Goal: Task Accomplishment & Management: Complete application form

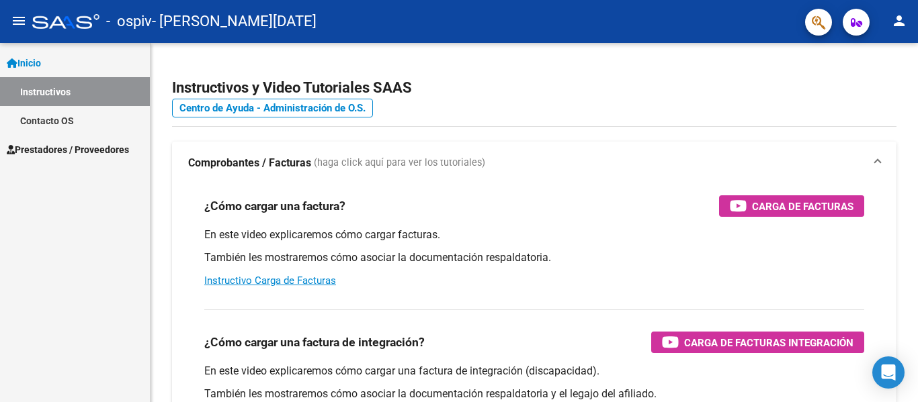
click at [86, 146] on span "Prestadores / Proveedores" at bounding box center [68, 149] width 122 height 15
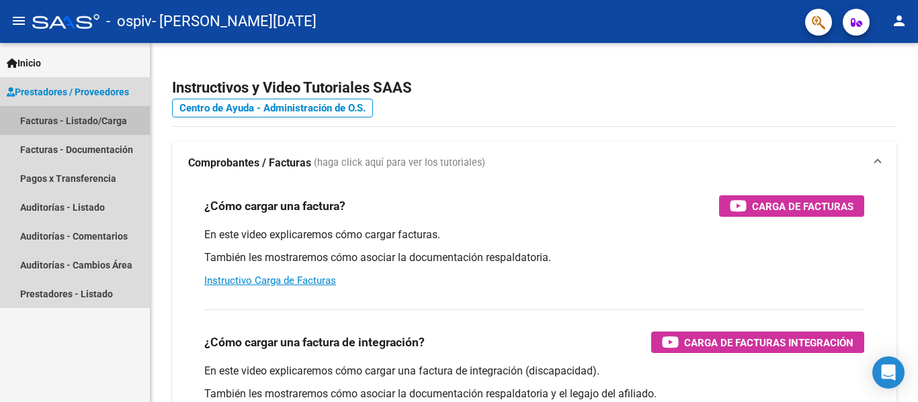
click at [79, 120] on link "Facturas - Listado/Carga" at bounding box center [75, 120] width 150 height 29
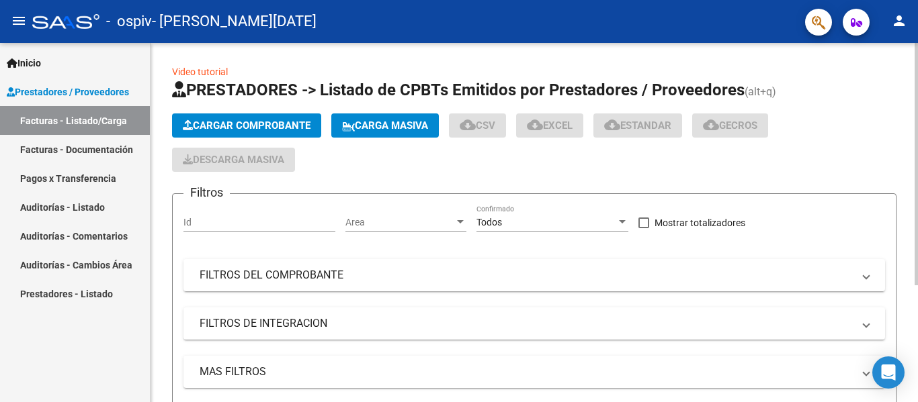
click at [310, 126] on span "Cargar Comprobante" at bounding box center [247, 126] width 128 height 12
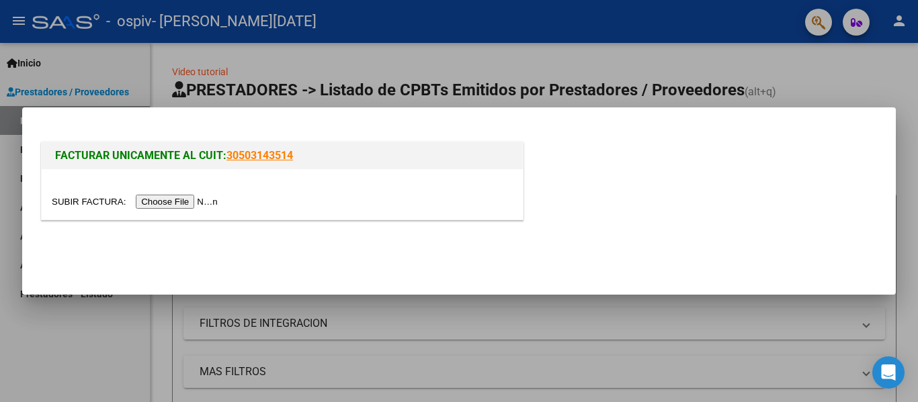
click at [185, 200] on input "file" at bounding box center [137, 202] width 170 height 14
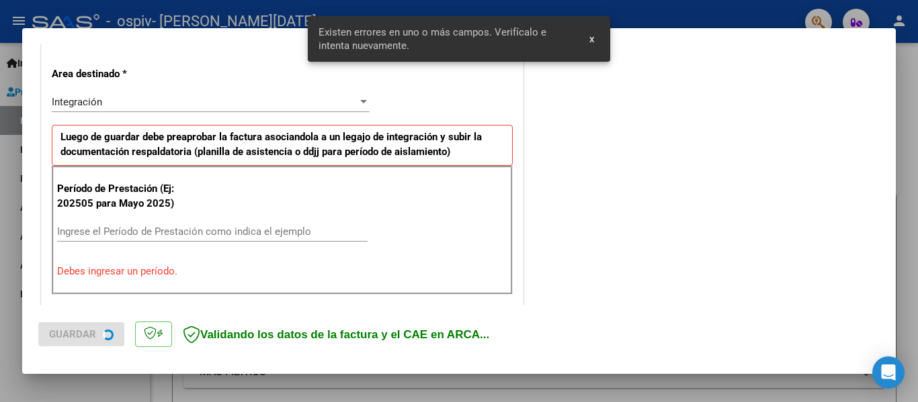
scroll to position [312, 0]
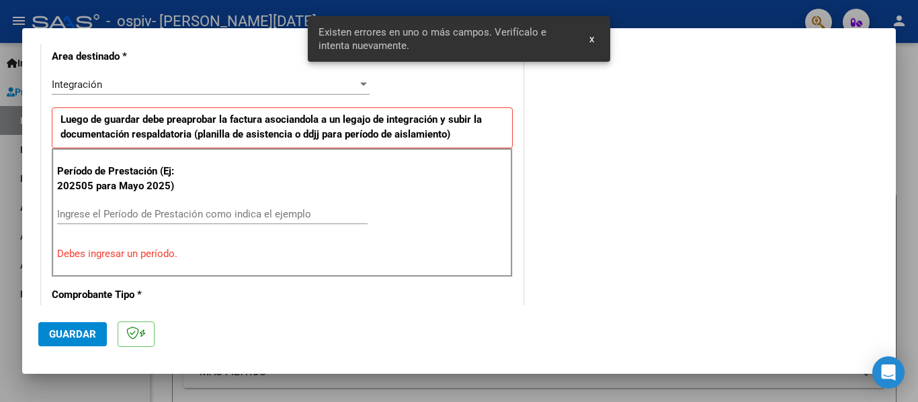
click at [246, 200] on div "Período de Prestación (Ej: 202505 para [DATE]) Ingrese el Período de Prestación…" at bounding box center [282, 212] width 461 height 129
click at [244, 212] on input "Ingrese el Período de Prestación como indica el ejemplo" at bounding box center [212, 214] width 310 height 12
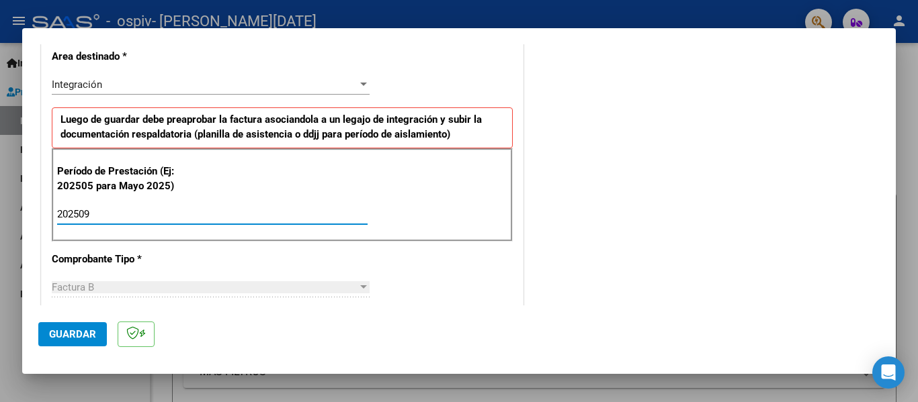
type input "202509"
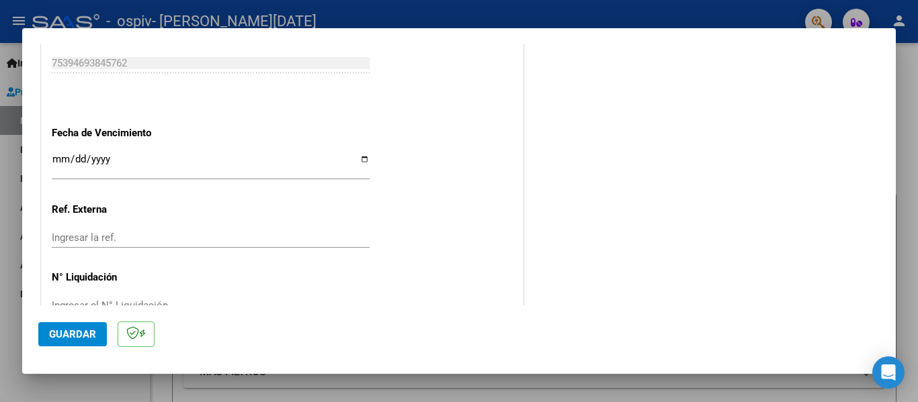
scroll to position [921, 0]
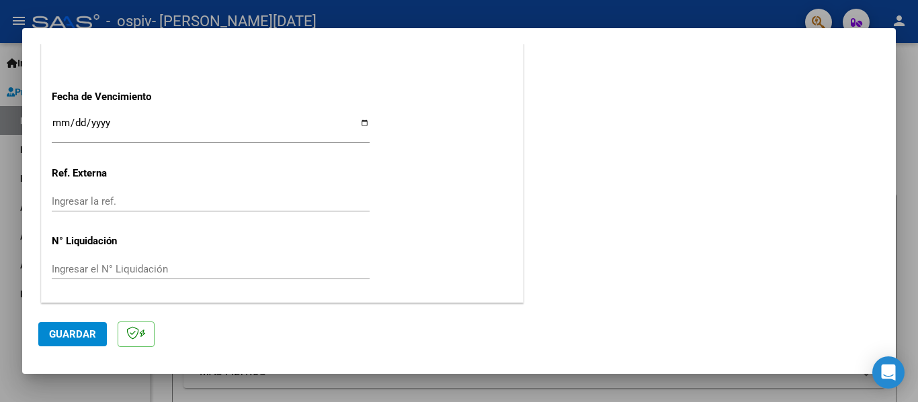
click at [71, 332] on span "Guardar" at bounding box center [72, 334] width 47 height 12
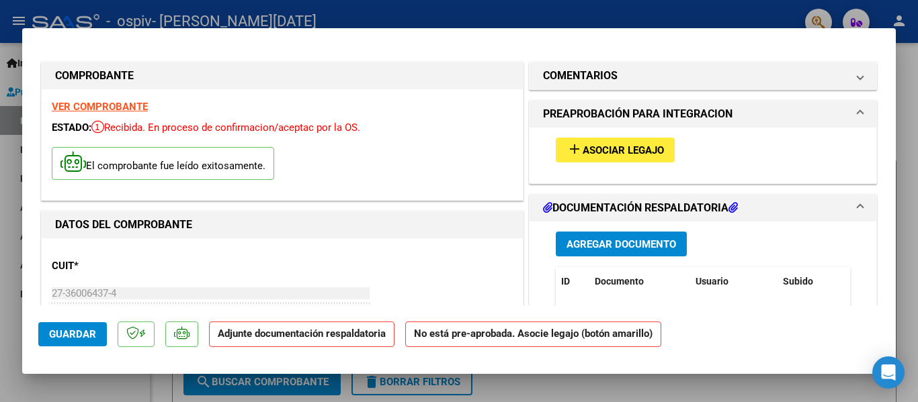
click at [611, 153] on span "Asociar Legajo" at bounding box center [622, 150] width 81 height 12
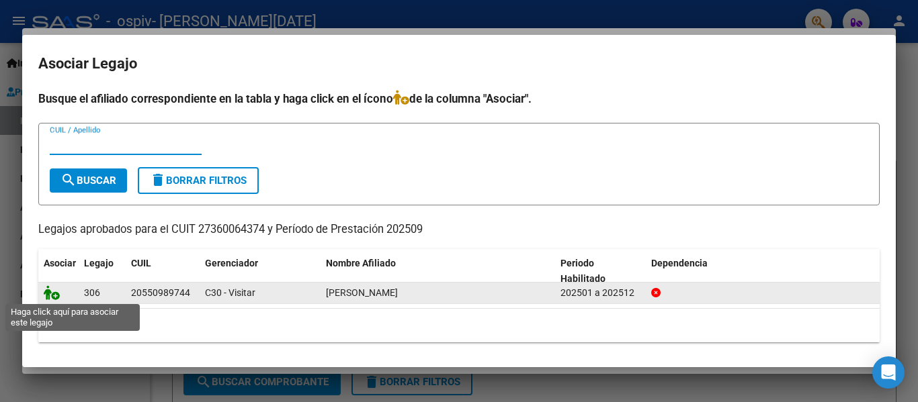
click at [52, 298] on icon at bounding box center [52, 292] width 16 height 15
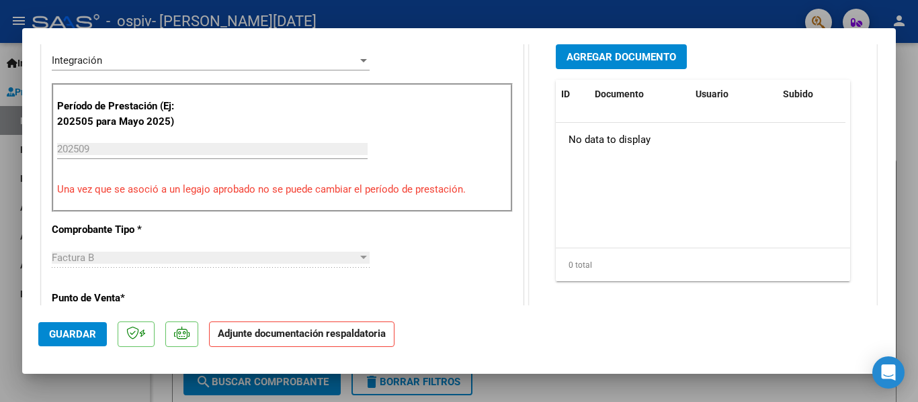
scroll to position [368, 0]
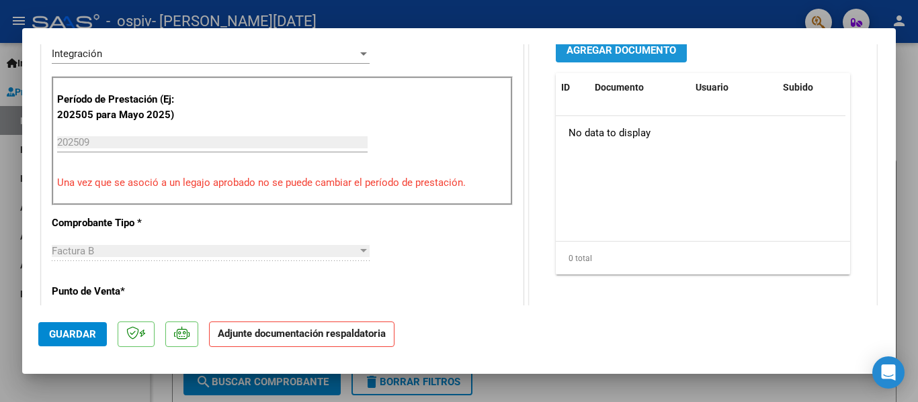
click at [649, 52] on span "Agregar Documento" at bounding box center [620, 50] width 109 height 12
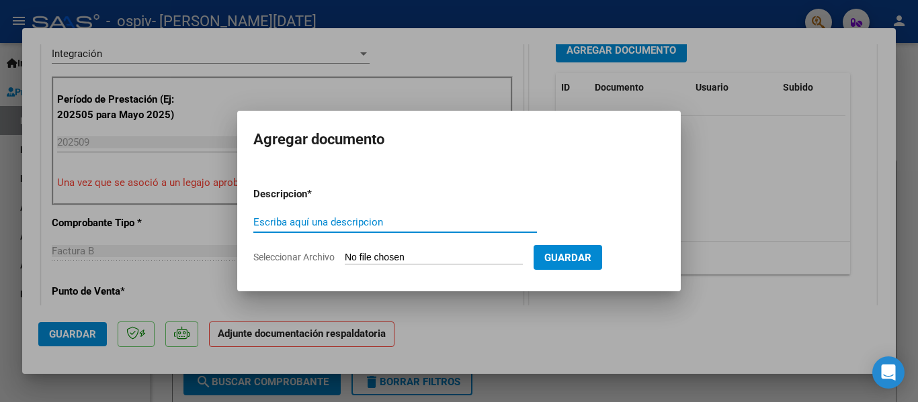
click at [465, 263] on input "Seleccionar Archivo" at bounding box center [434, 258] width 178 height 13
type input "C:\fakepath\[PERSON_NAME] AUTORIZACION 2025.pdf"
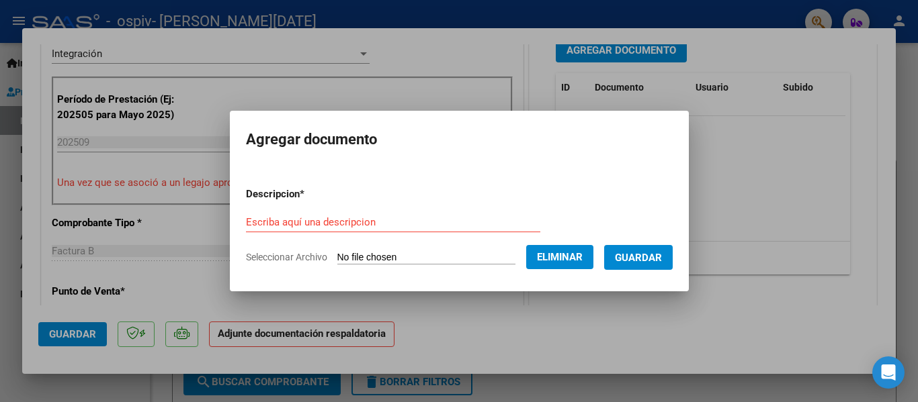
click at [656, 257] on span "Guardar" at bounding box center [638, 258] width 47 height 12
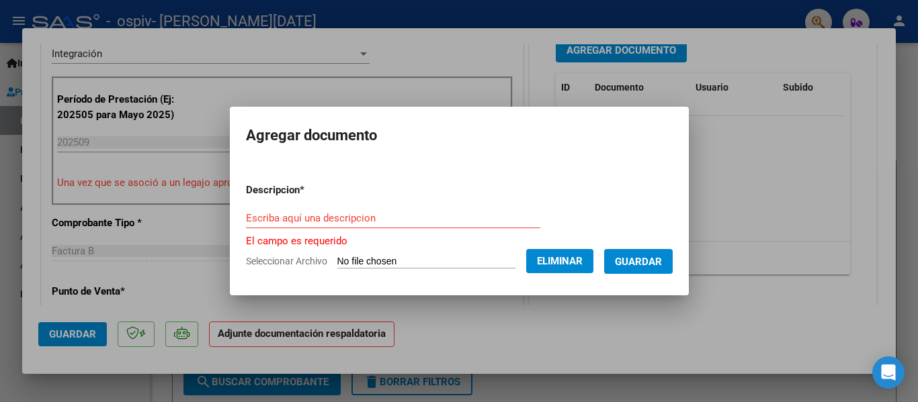
click at [371, 218] on input "Escriba aquí una descripcion" at bounding box center [393, 218] width 294 height 12
type input "u"
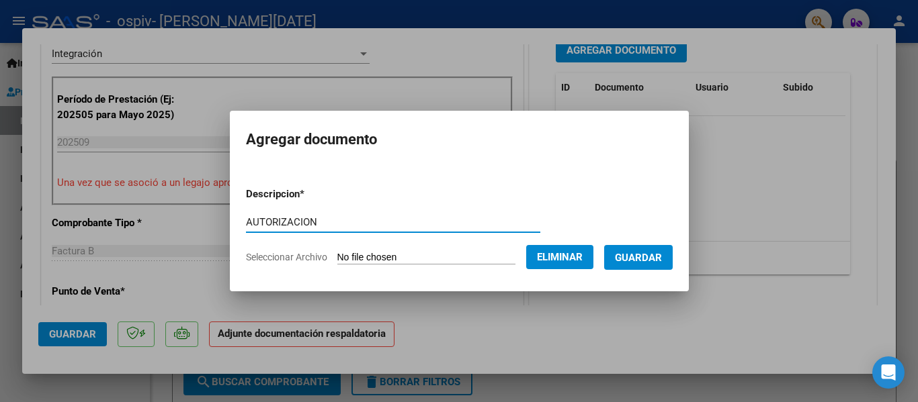
type input "AUTORIZACION"
click at [651, 261] on span "Guardar" at bounding box center [638, 258] width 47 height 12
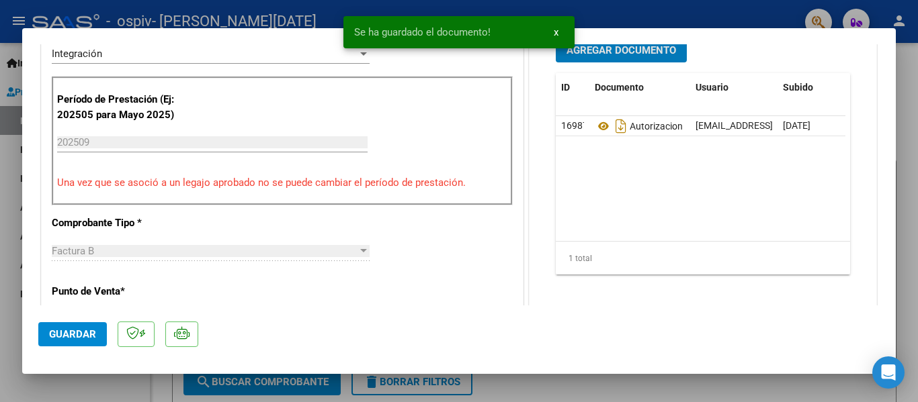
scroll to position [362, 0]
